Goal: Task Accomplishment & Management: Use online tool/utility

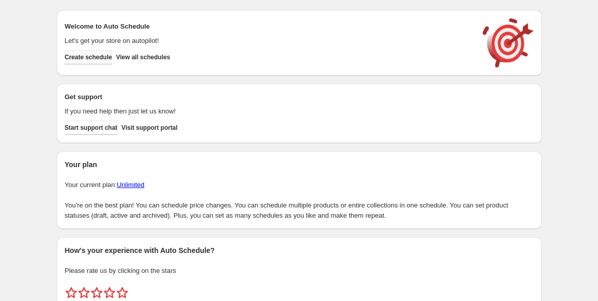
click at [82, 60] on span "Create schedule" at bounding box center [89, 57] width 48 height 8
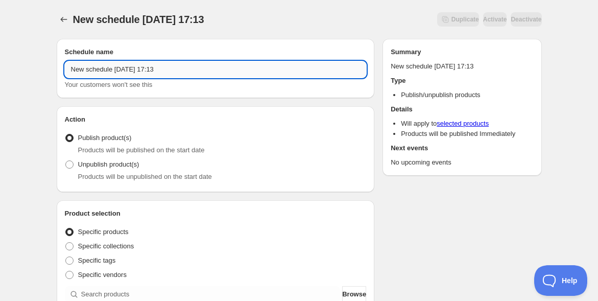
click at [176, 69] on input "New schedule [DATE] 17:13" at bounding box center [216, 69] width 302 height 16
paste input "10/16和談第五回"
type input "10/16和談第五回アーカイブ"
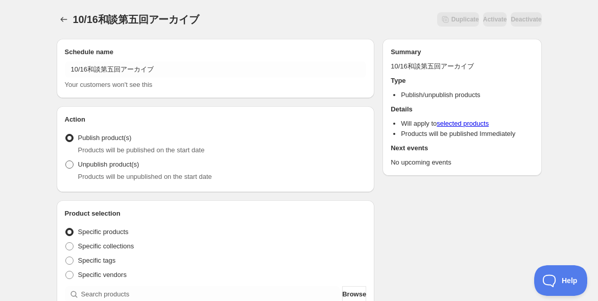
drag, startPoint x: 72, startPoint y: 166, endPoint x: 52, endPoint y: 173, distance: 20.7
click at [72, 166] on span at bounding box center [69, 164] width 8 height 8
click at [66, 161] on input "Unpublish product(s)" at bounding box center [65, 160] width 1 height 1
radio input "true"
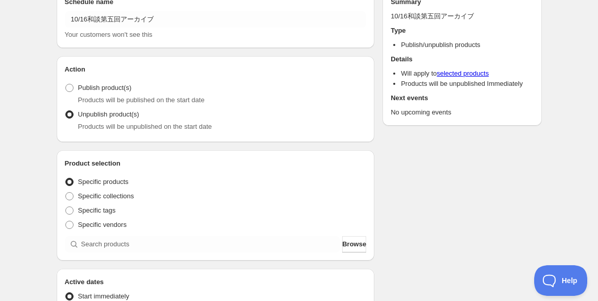
scroll to position [113, 0]
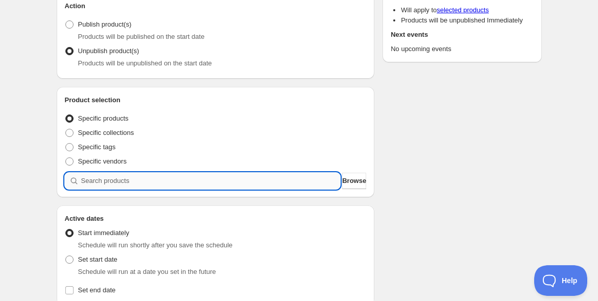
click at [81, 182] on input "search" at bounding box center [211, 181] width 260 height 16
paste input "【[DATE]】座・和談Vol.5 [PERSON_NAME]先生「虚」と「実」の間（あわい）に意識を向ける 〜人生を“一瞬で変える”美意識の目覚め 〜 ＠M…"
type input "【[DATE]】座・和談Vol.5 [PERSON_NAME]先生「虚」と「実」の間（あわい）に意識を向ける 〜人生を“一瞬で変える”美意識の目覚め 〜 ＠M…"
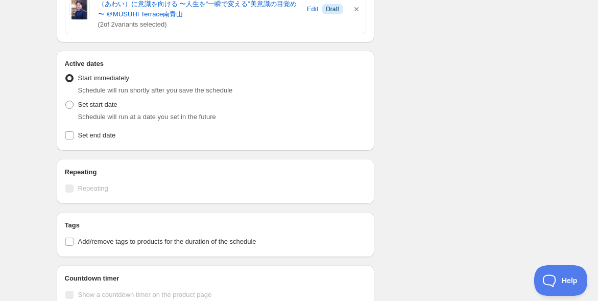
scroll to position [340, 0]
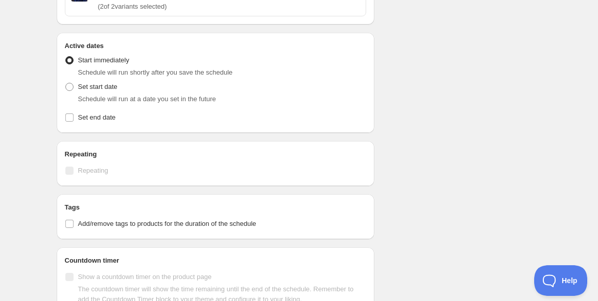
click at [114, 95] on span "Schedule will run at a date you set in the future" at bounding box center [147, 99] width 138 height 8
click at [90, 85] on span "Set start date" at bounding box center [97, 87] width 39 height 8
click at [66, 83] on input "Set start date" at bounding box center [65, 83] width 1 height 1
radio input "true"
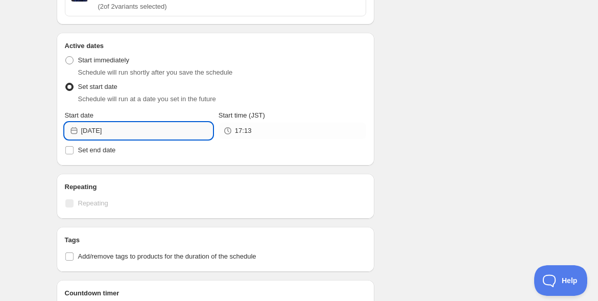
click at [174, 124] on input "[DATE]" at bounding box center [146, 131] width 131 height 16
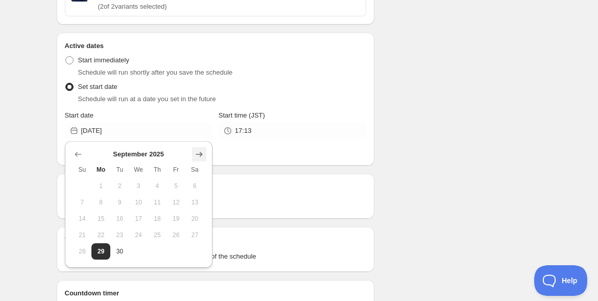
click at [200, 152] on icon "Show next month, October 2025" at bounding box center [199, 154] width 10 height 10
drag, startPoint x: 141, startPoint y: 215, endPoint x: 145, endPoint y: 210, distance: 5.8
click at [140, 216] on span "15" at bounding box center [138, 219] width 11 height 8
type input "[DATE]"
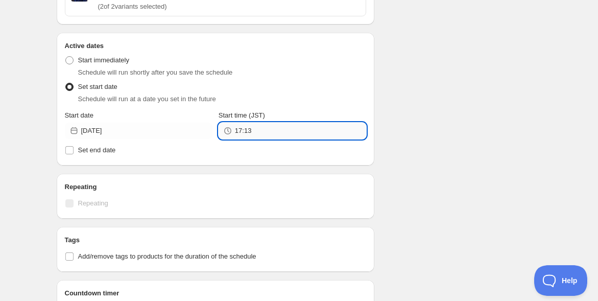
click at [268, 131] on input "17:13" at bounding box center [300, 131] width 131 height 16
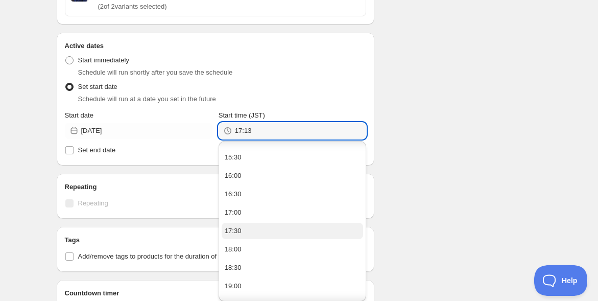
scroll to position [568, 0]
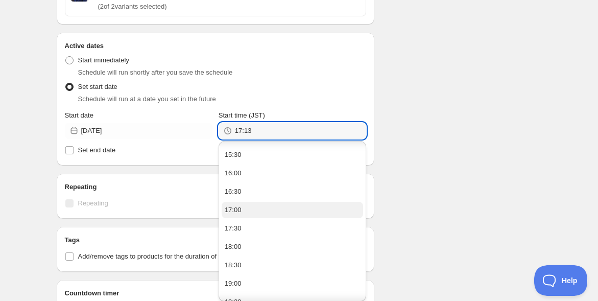
click at [267, 210] on button "17:00" at bounding box center [293, 210] width 142 height 16
type input "17:00"
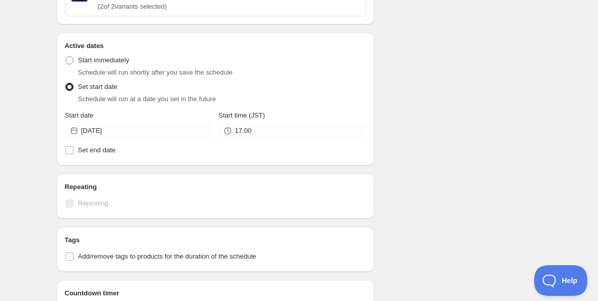
click at [426, 200] on div "Schedule name 10/16和談第五回アーカイブ Your customers won't see this Action Action Publi…" at bounding box center [296, 96] width 494 height 812
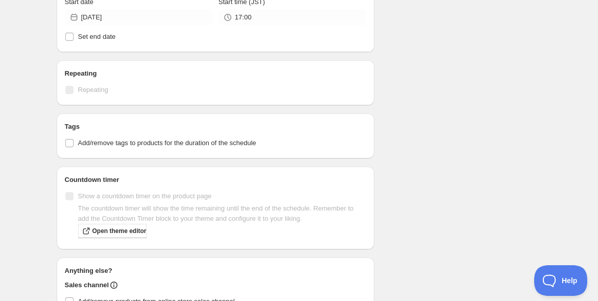
scroll to position [454, 0]
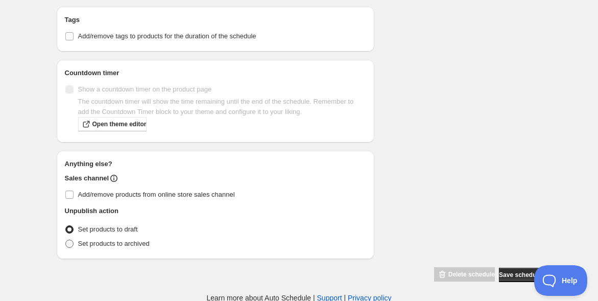
click at [120, 245] on span "Set products to archived" at bounding box center [114, 244] width 72 height 8
click at [66, 240] on input "Set products to archived" at bounding box center [65, 240] width 1 height 1
radio input "true"
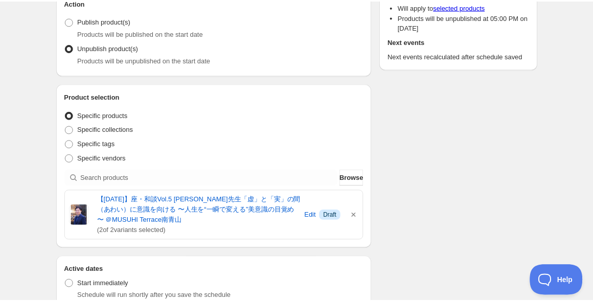
scroll to position [0, 0]
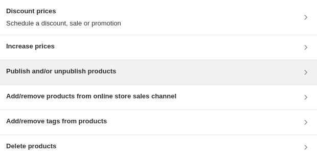
click at [186, 81] on div "Publish and/or unpublish products" at bounding box center [158, 72] width 317 height 25
